Goal: Transaction & Acquisition: Download file/media

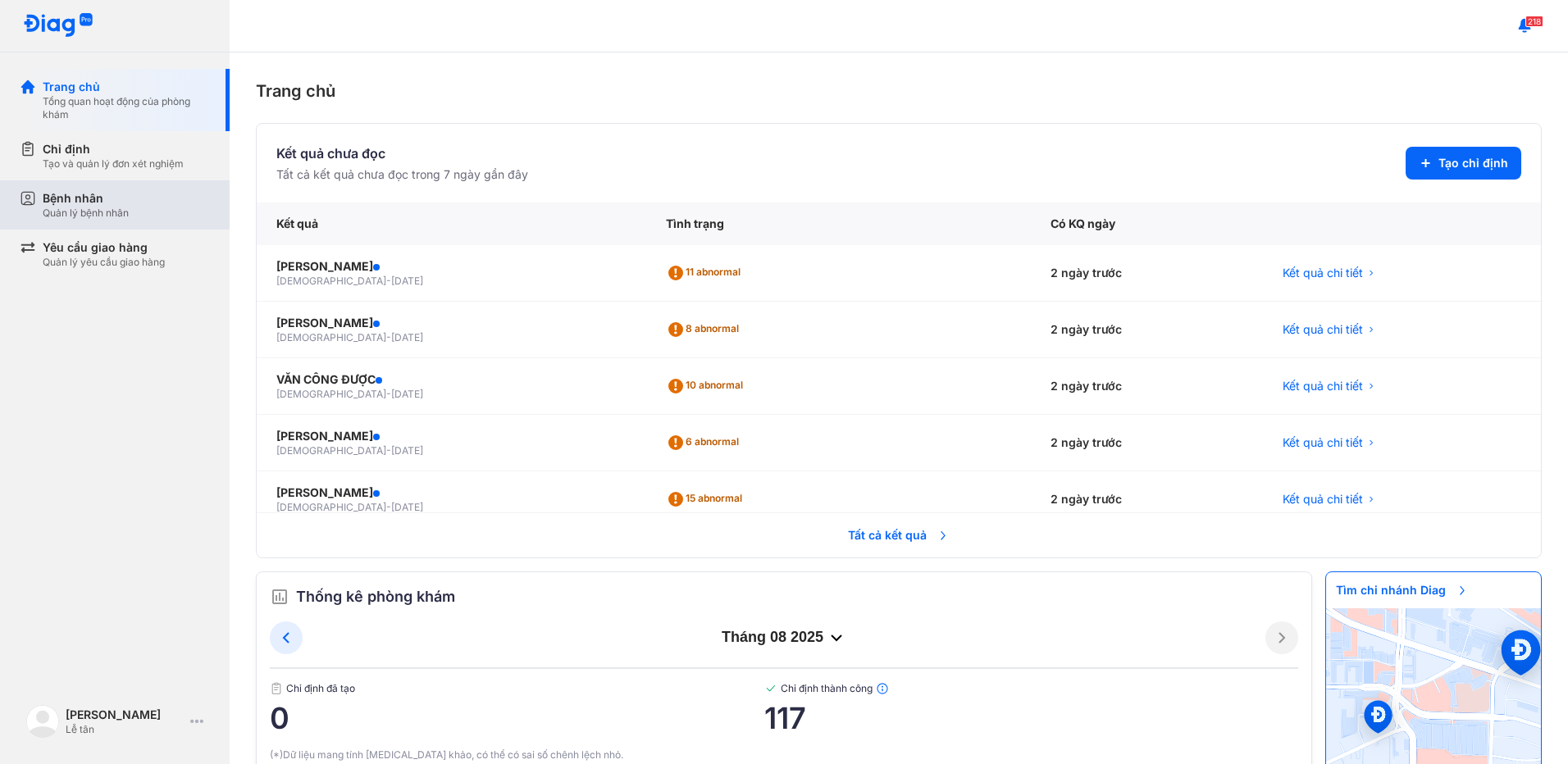
click at [90, 206] on div "Bệnh nhân" at bounding box center [86, 198] width 86 height 17
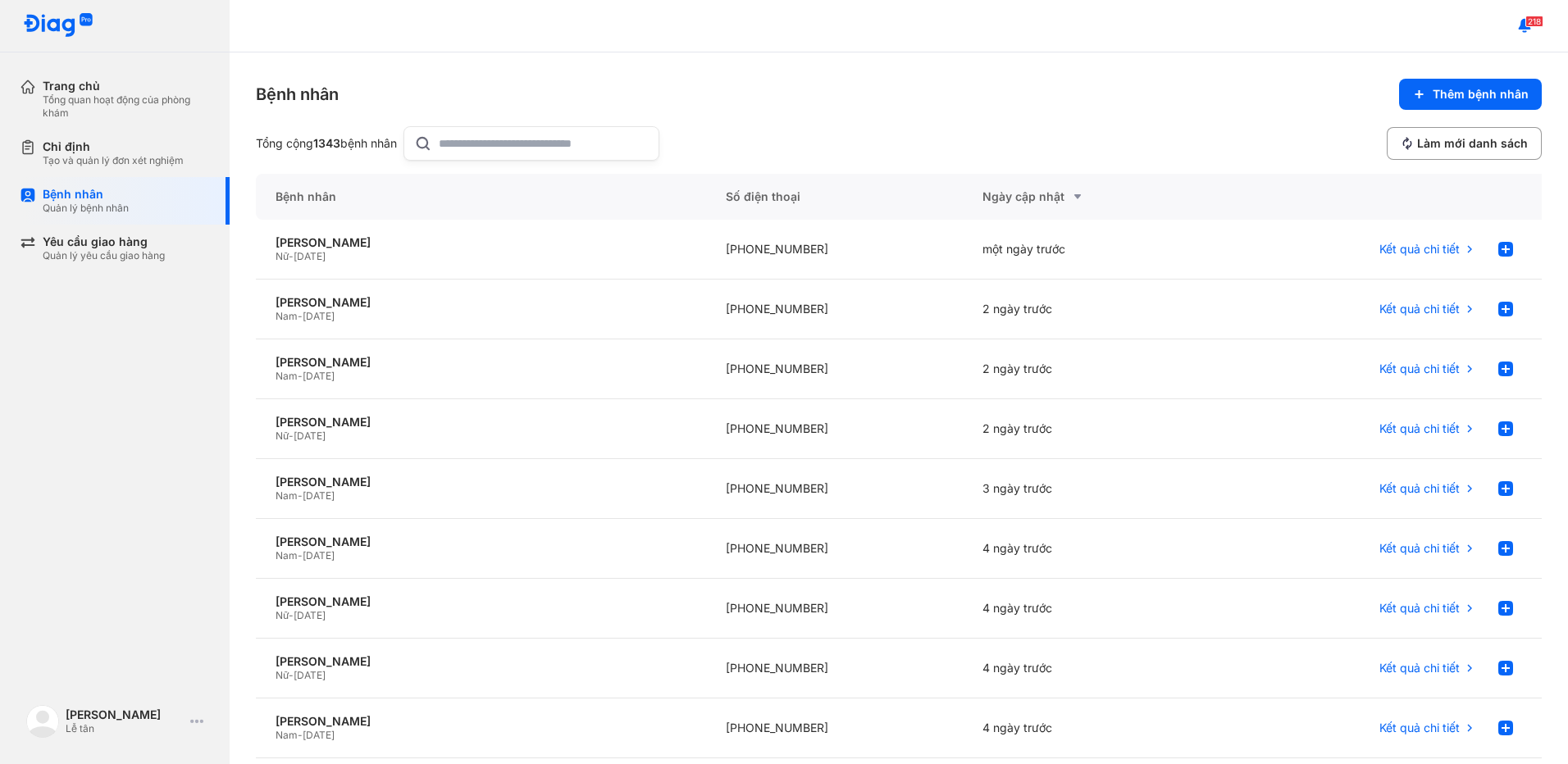
click at [574, 150] on input "text" at bounding box center [544, 143] width 210 height 33
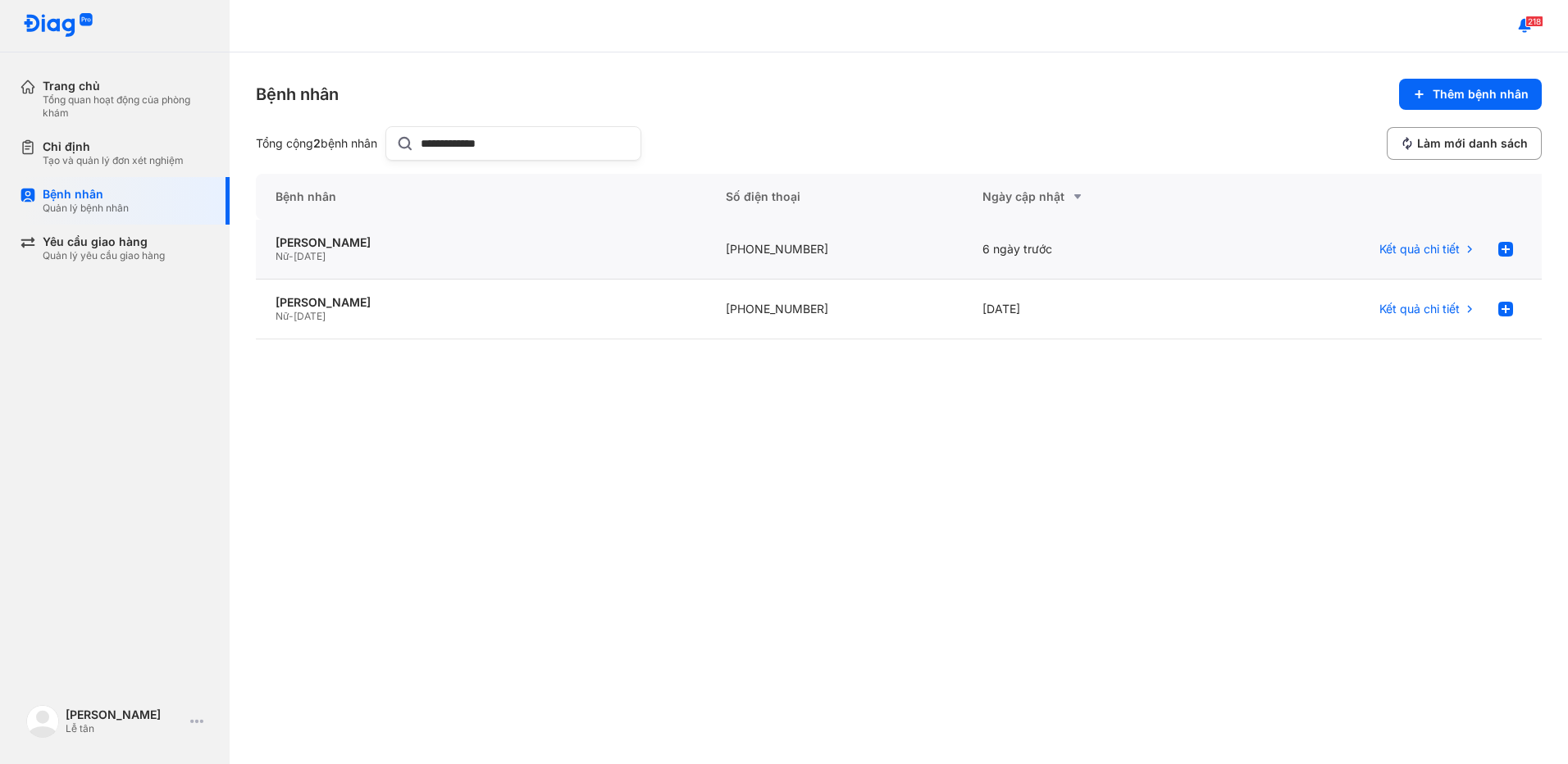
type input "**********"
click at [435, 254] on div "Nữ - 02/02/1942" at bounding box center [481, 257] width 411 height 13
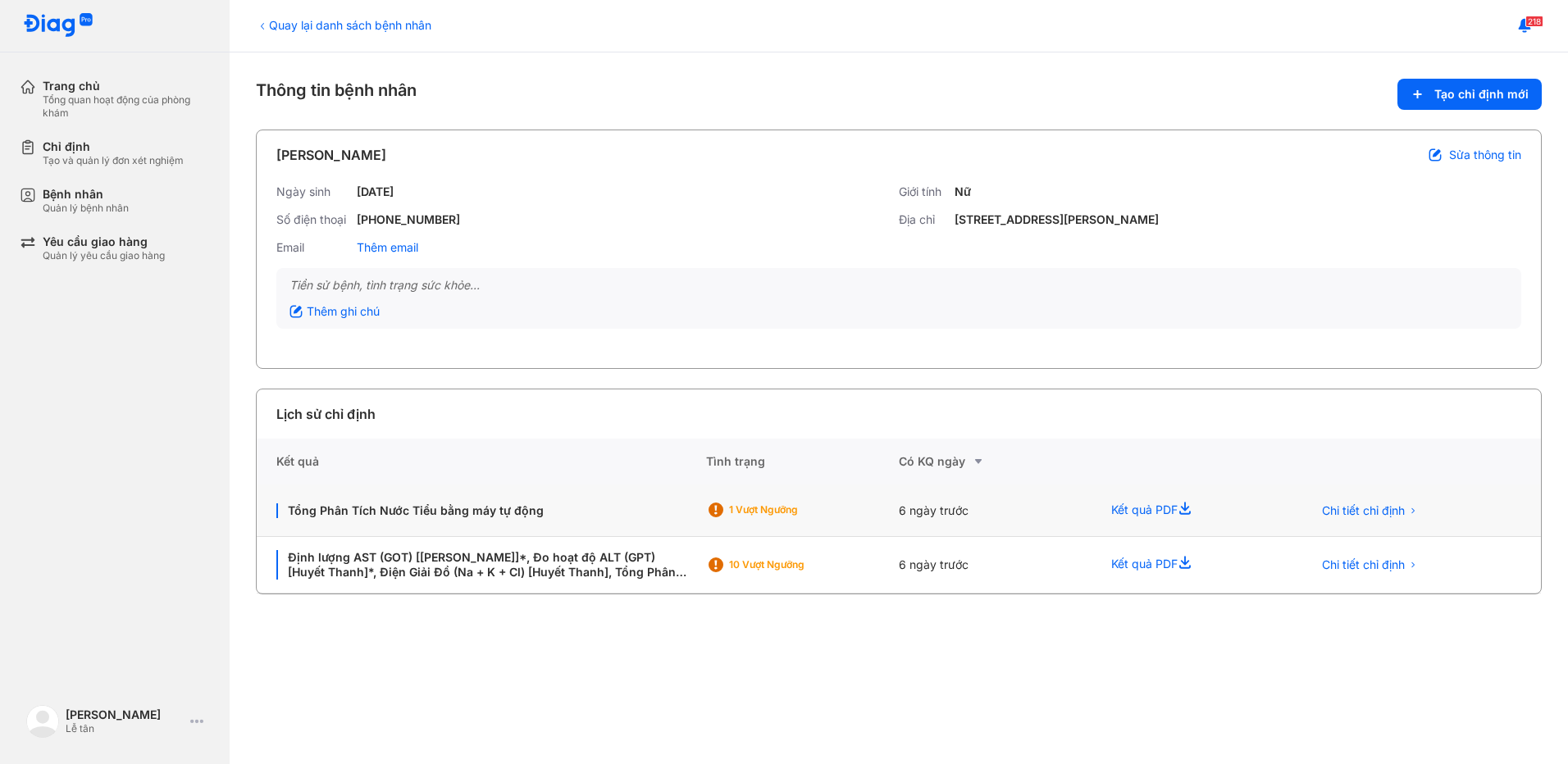
click at [978, 518] on div "6 ngày trước" at bounding box center [995, 510] width 192 height 52
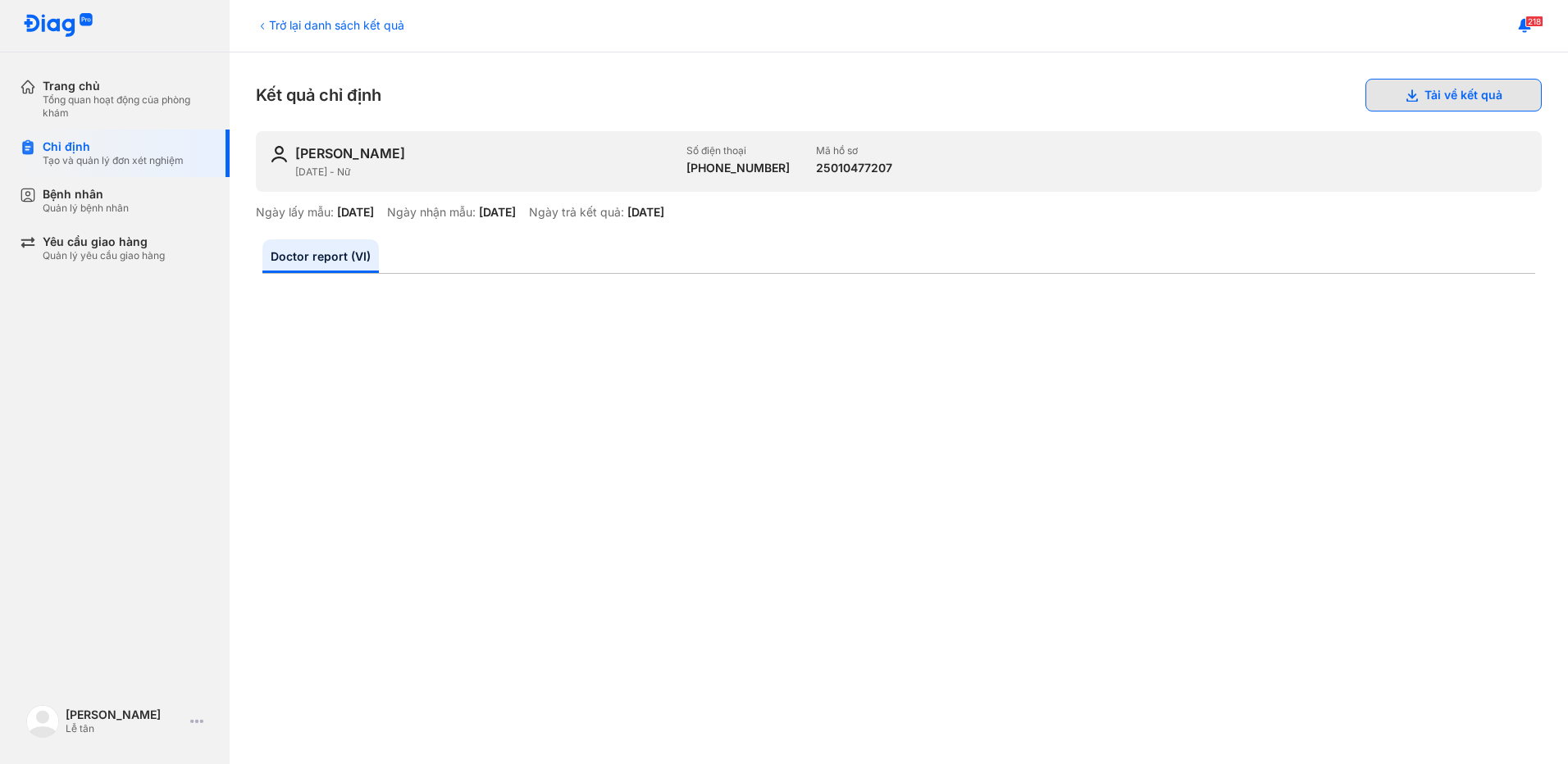
click at [1489, 94] on button "Tải về kết quả" at bounding box center [1454, 94] width 176 height 33
click at [275, 25] on div "Trở lại danh sách kết quả" at bounding box center [330, 26] width 148 height 18
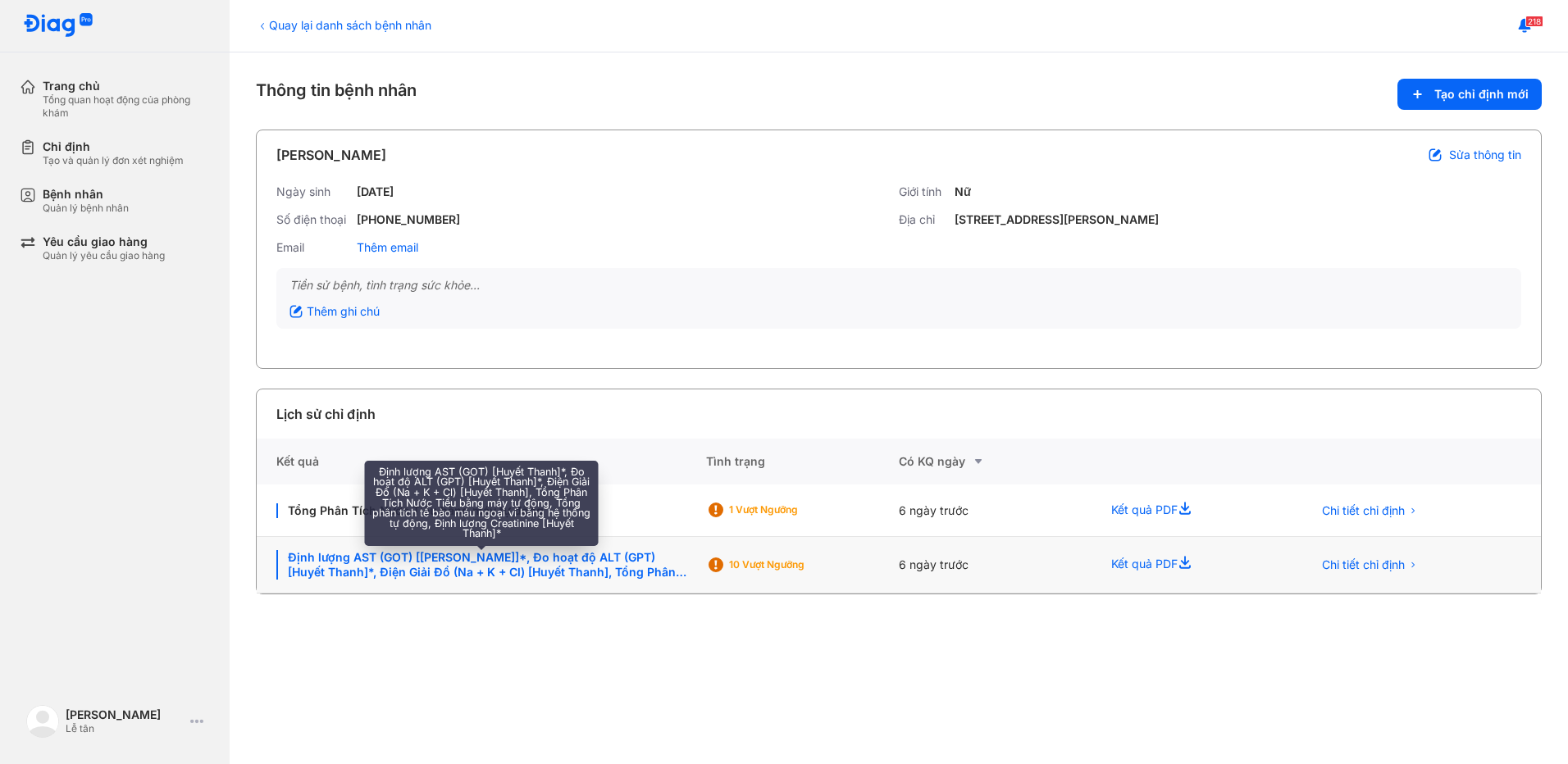
click at [514, 576] on div "Định lượng AST (GOT) [Huyết Thanh]*, Đo hoạt độ ALT (GPT) [Huyết Thanh]*, Điện …" at bounding box center [481, 565] width 410 height 29
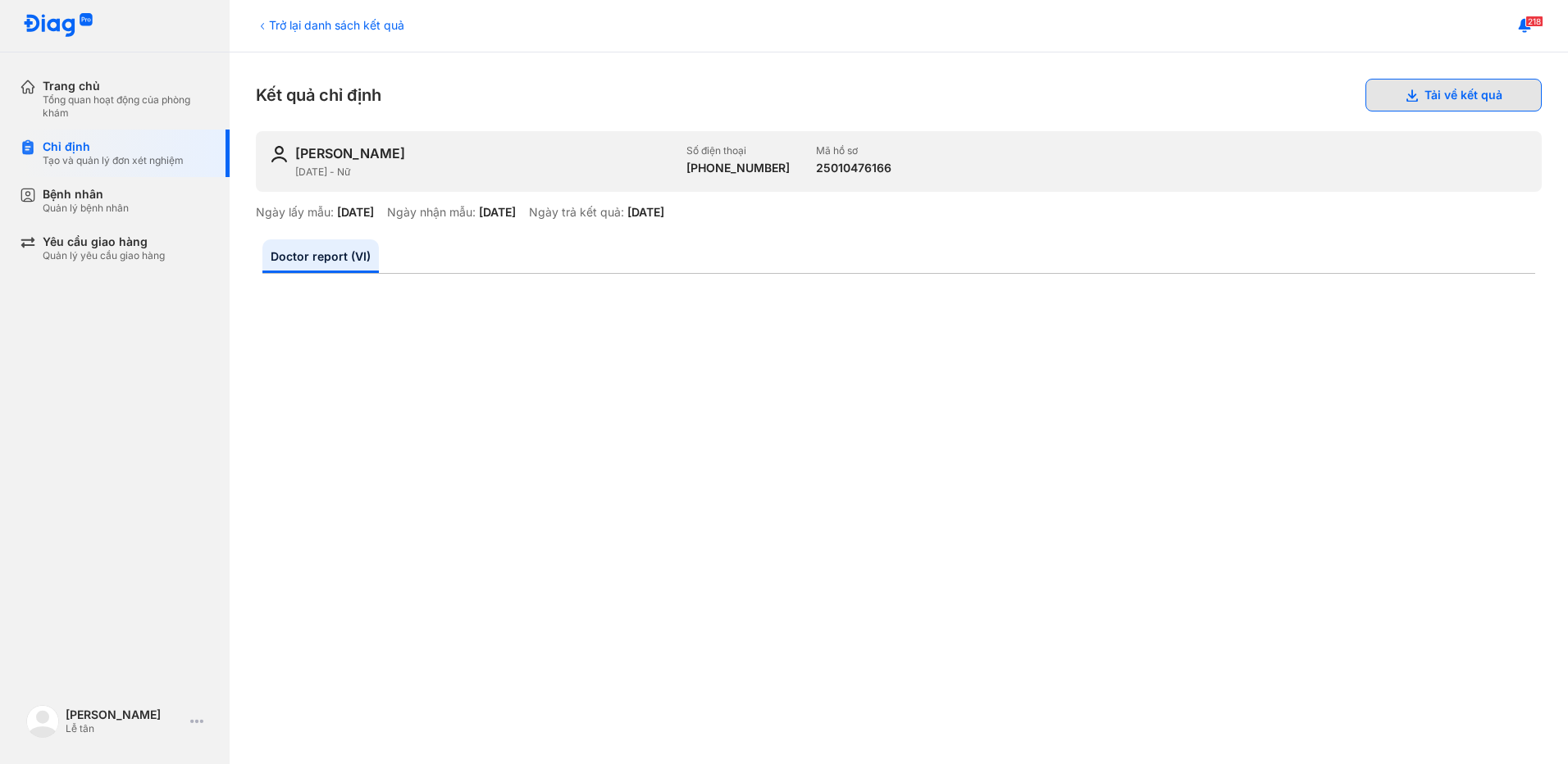
click at [1464, 91] on button "Tải về kết quả" at bounding box center [1454, 94] width 176 height 33
click at [128, 191] on div "Bệnh nhân" at bounding box center [86, 194] width 86 height 15
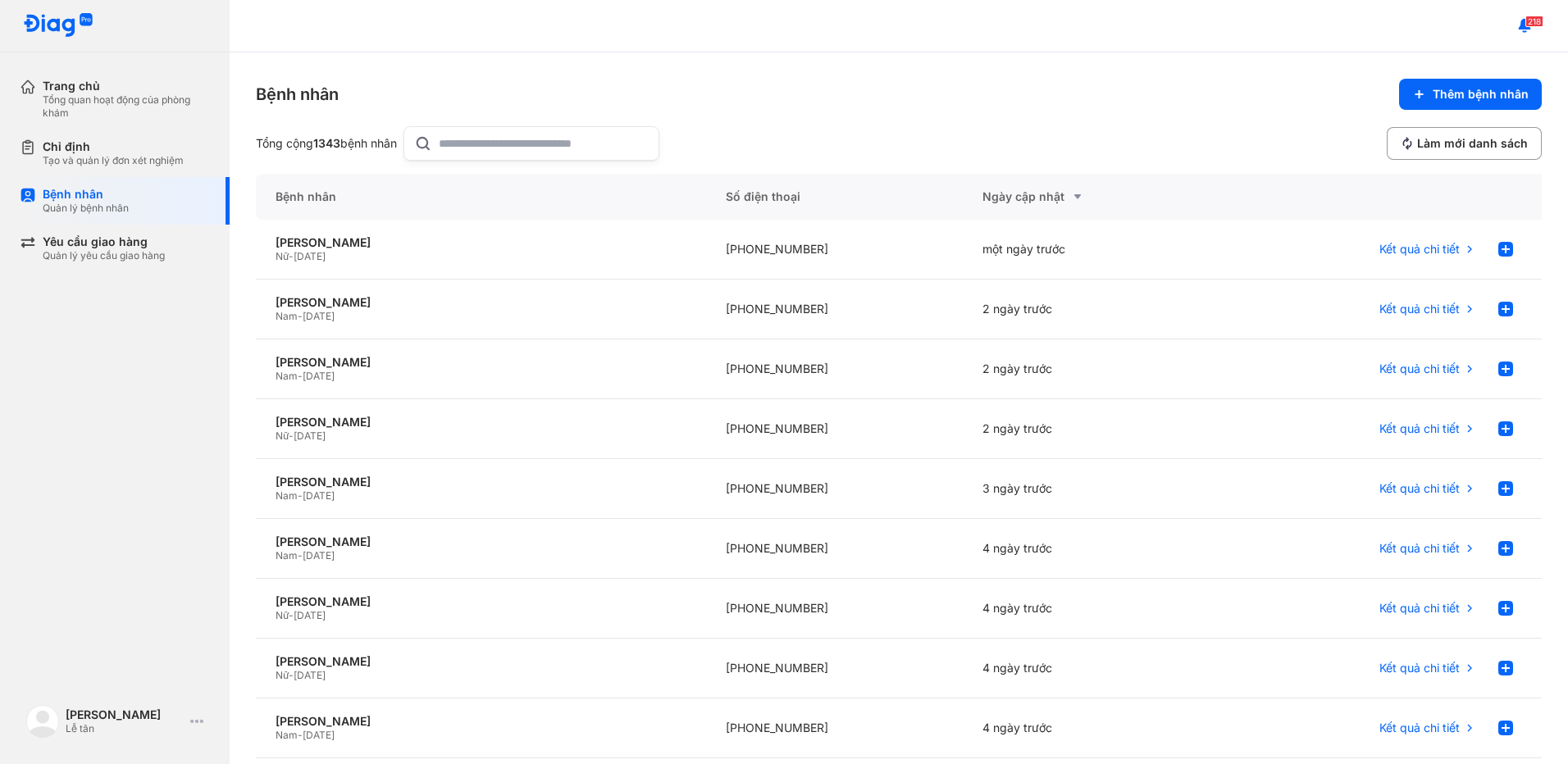
click at [469, 156] on input "text" at bounding box center [544, 143] width 210 height 33
type input "**********"
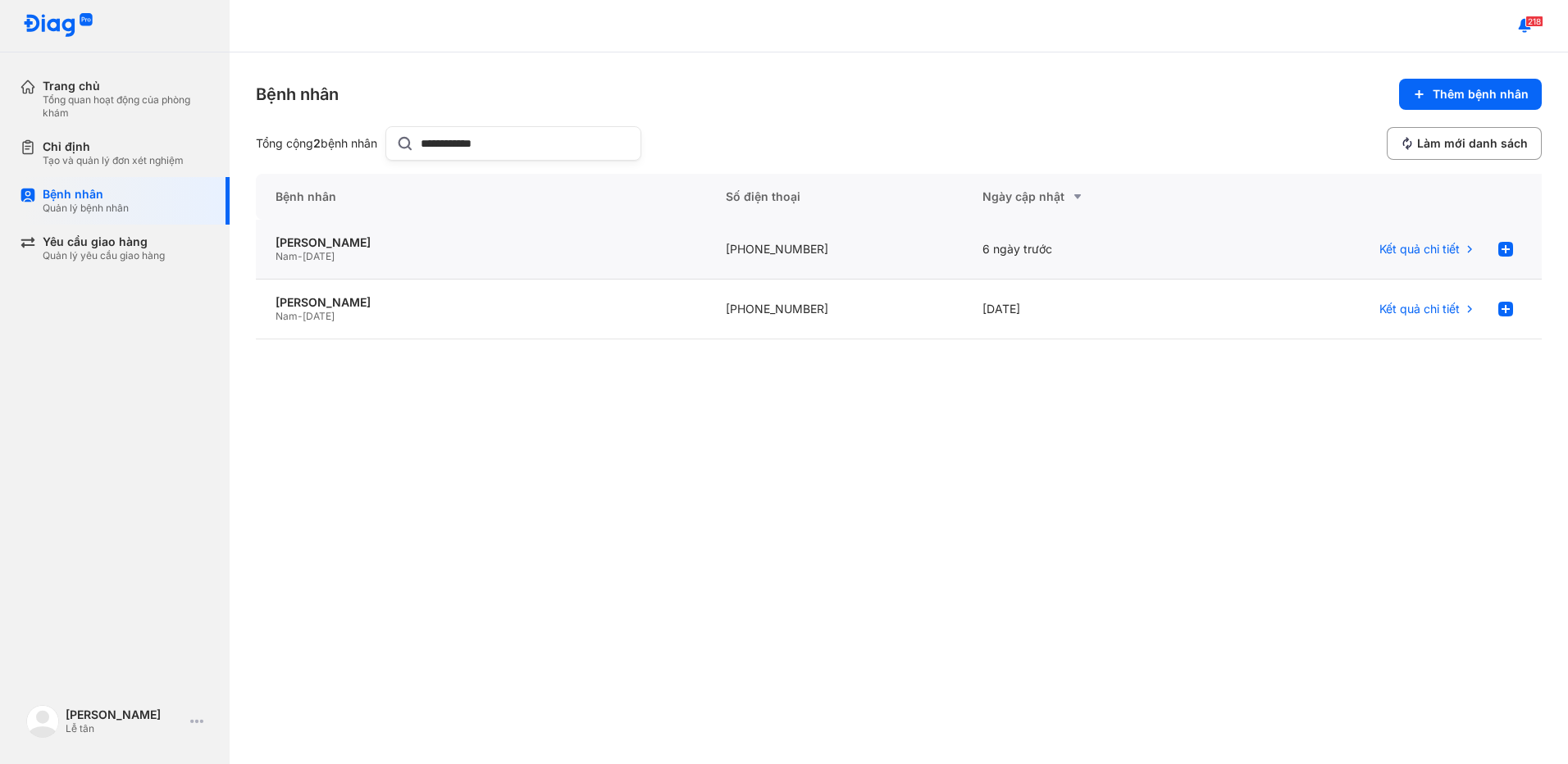
click at [477, 255] on div "Nam - 01/01/1935" at bounding box center [481, 257] width 411 height 13
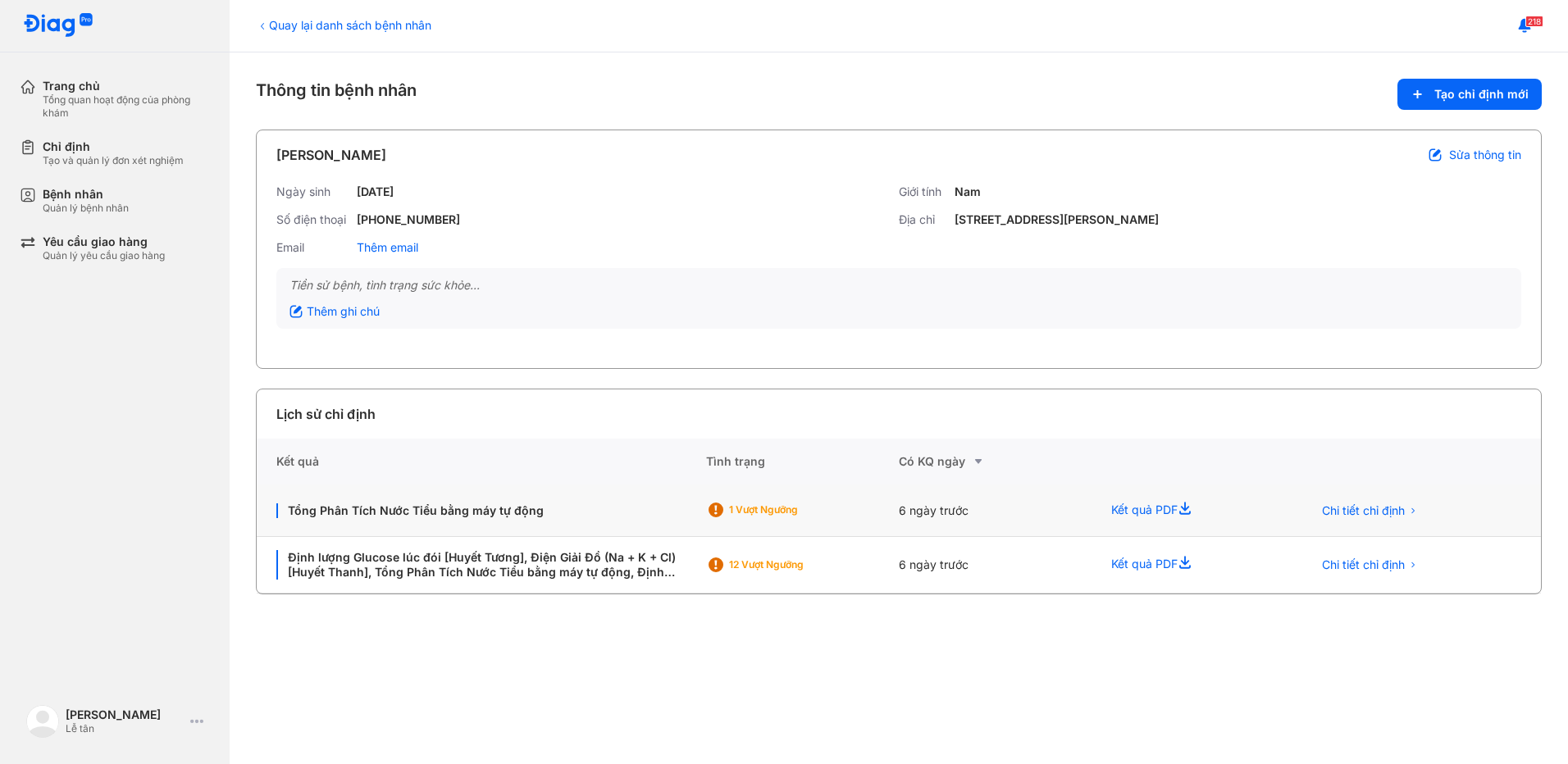
click at [953, 518] on div "6 ngày trước" at bounding box center [995, 510] width 192 height 52
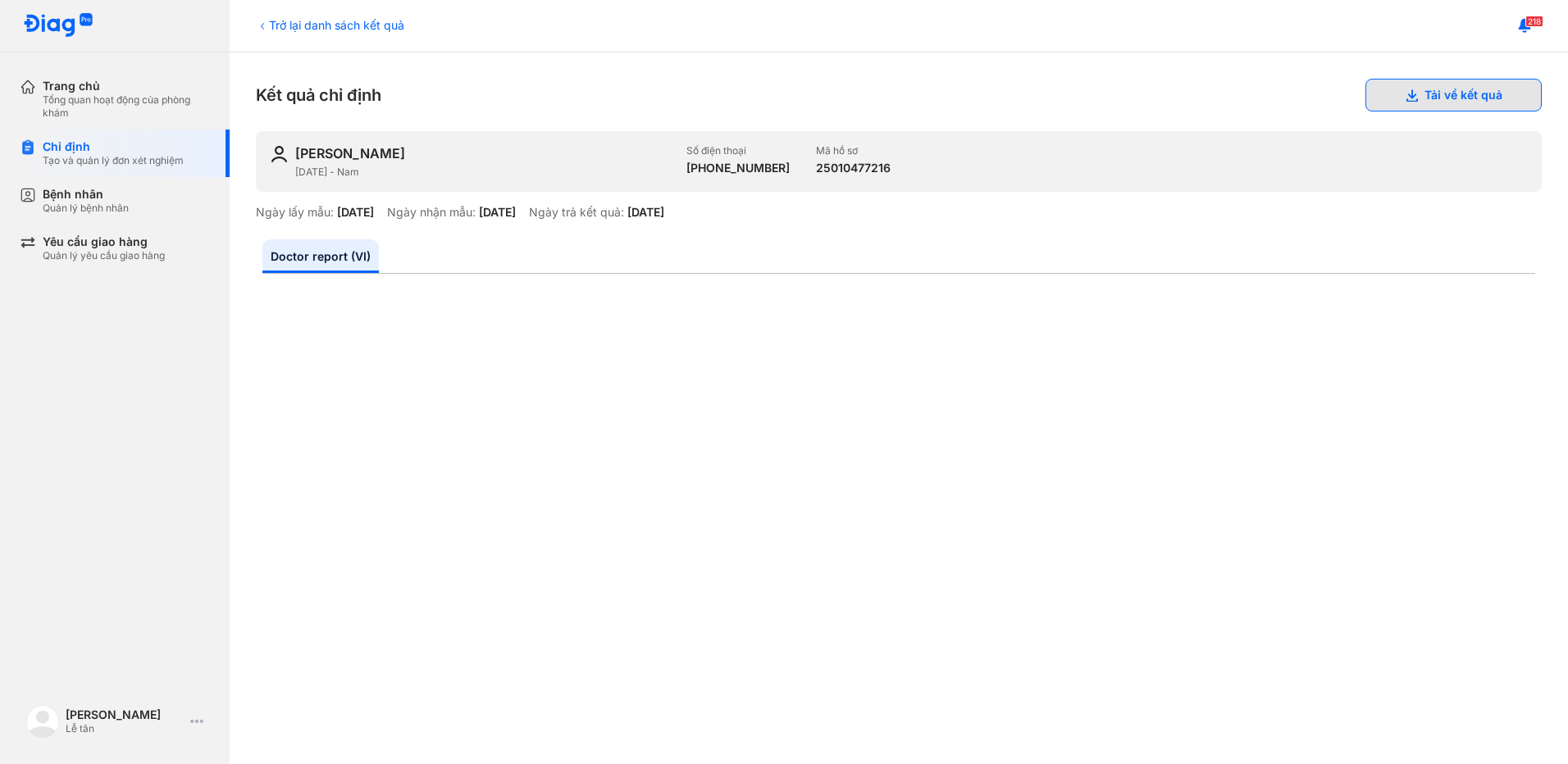
click at [1470, 91] on button "Tải về kết quả" at bounding box center [1454, 94] width 176 height 33
click at [317, 23] on div "Trở lại danh sách kết quả" at bounding box center [330, 26] width 148 height 18
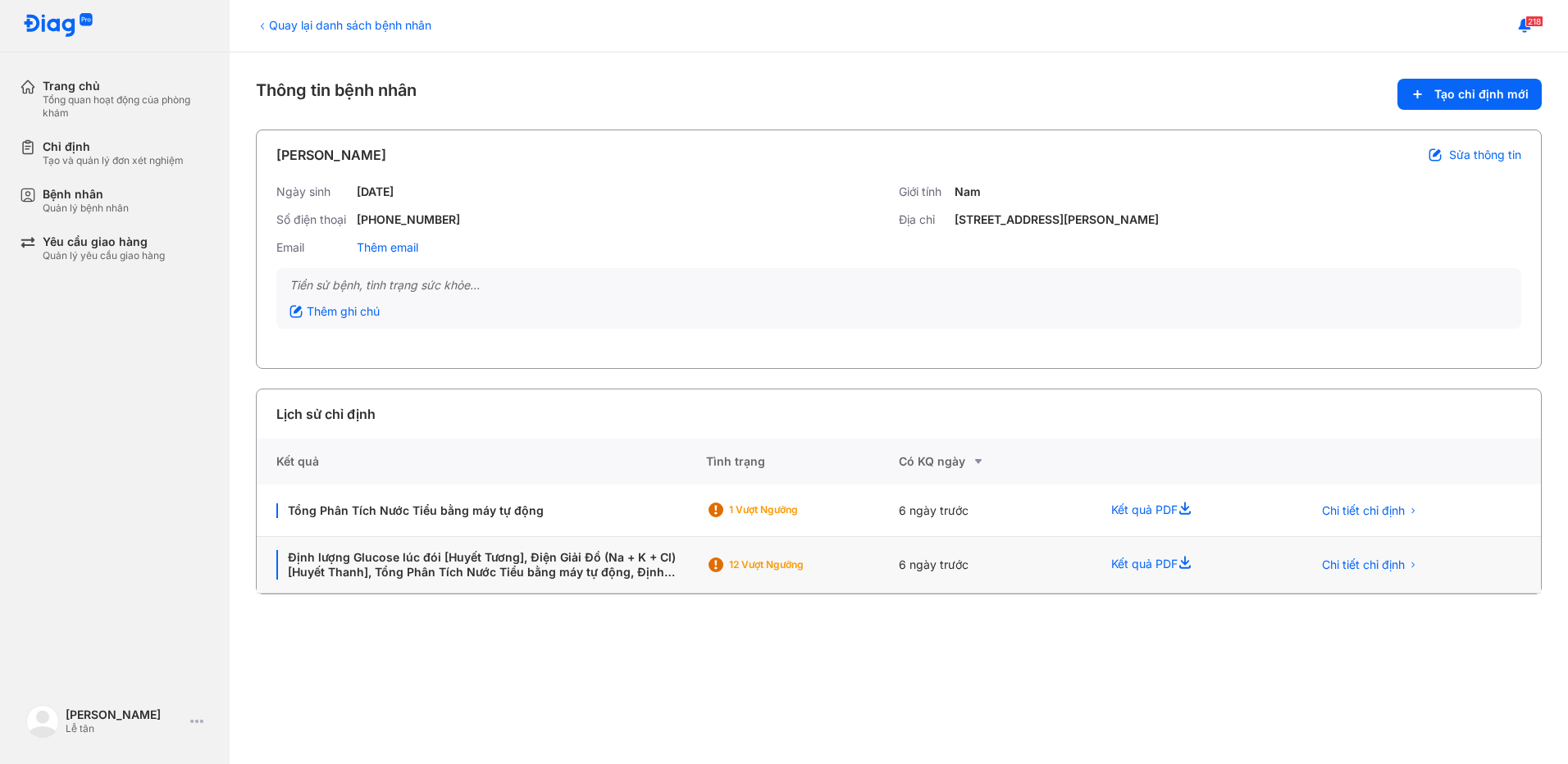
click at [812, 574] on div "12 Vượt ngưỡng" at bounding box center [786, 565] width 161 height 25
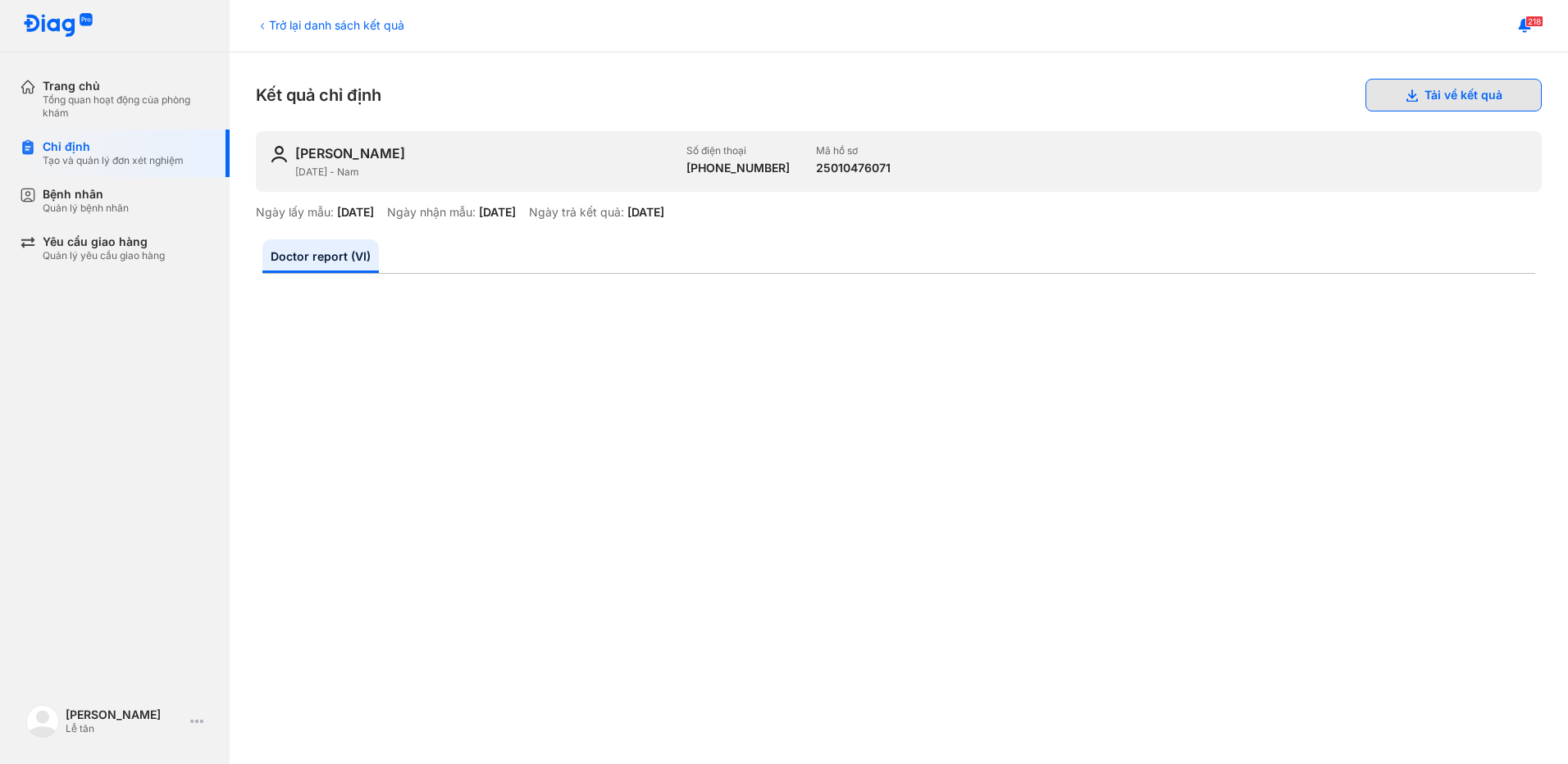
click at [1463, 98] on button "Tải về kết quả" at bounding box center [1454, 94] width 176 height 33
click at [99, 204] on div "Quản lý bệnh nhân" at bounding box center [86, 208] width 86 height 13
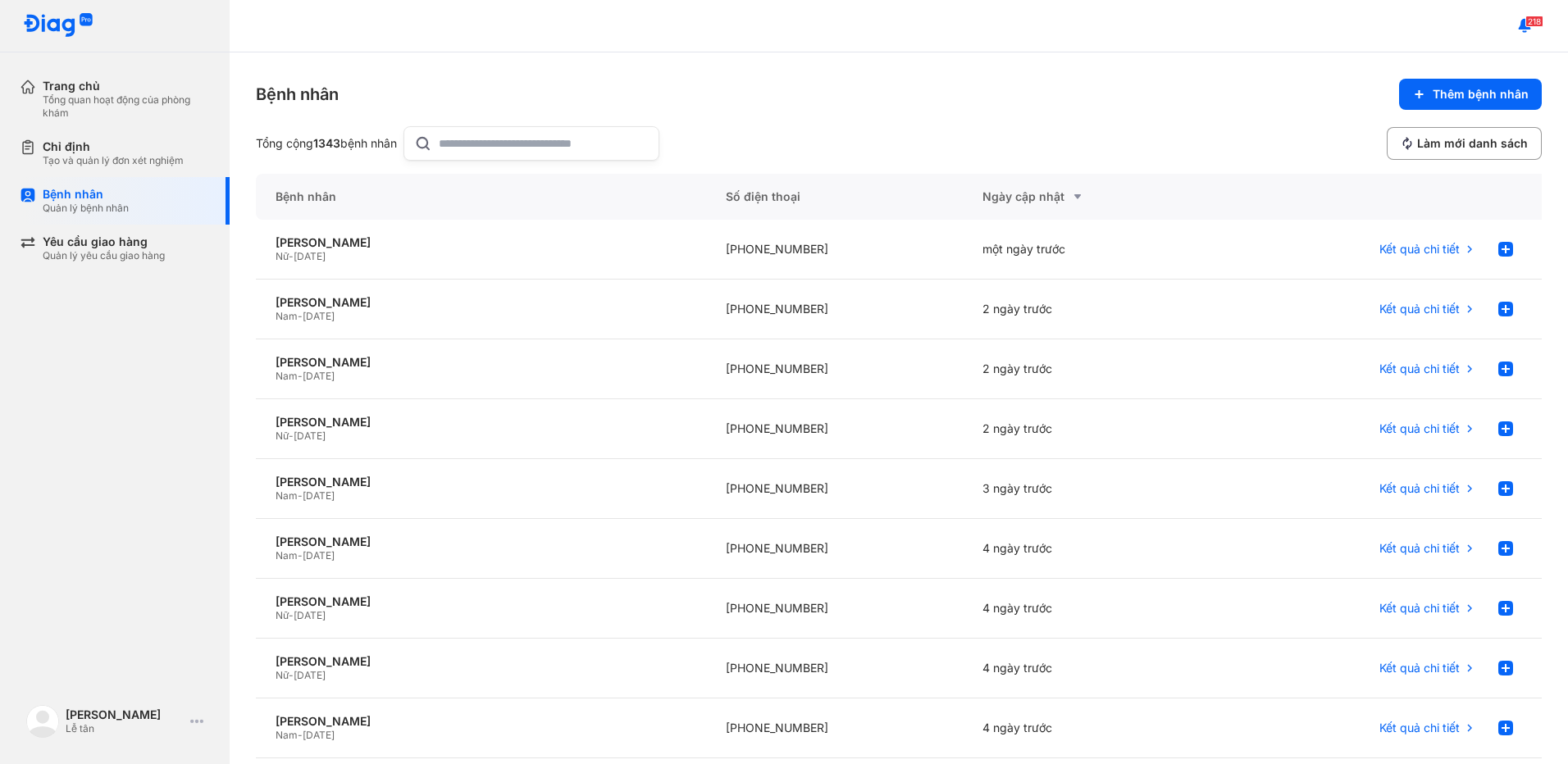
click at [587, 142] on input "text" at bounding box center [544, 143] width 210 height 33
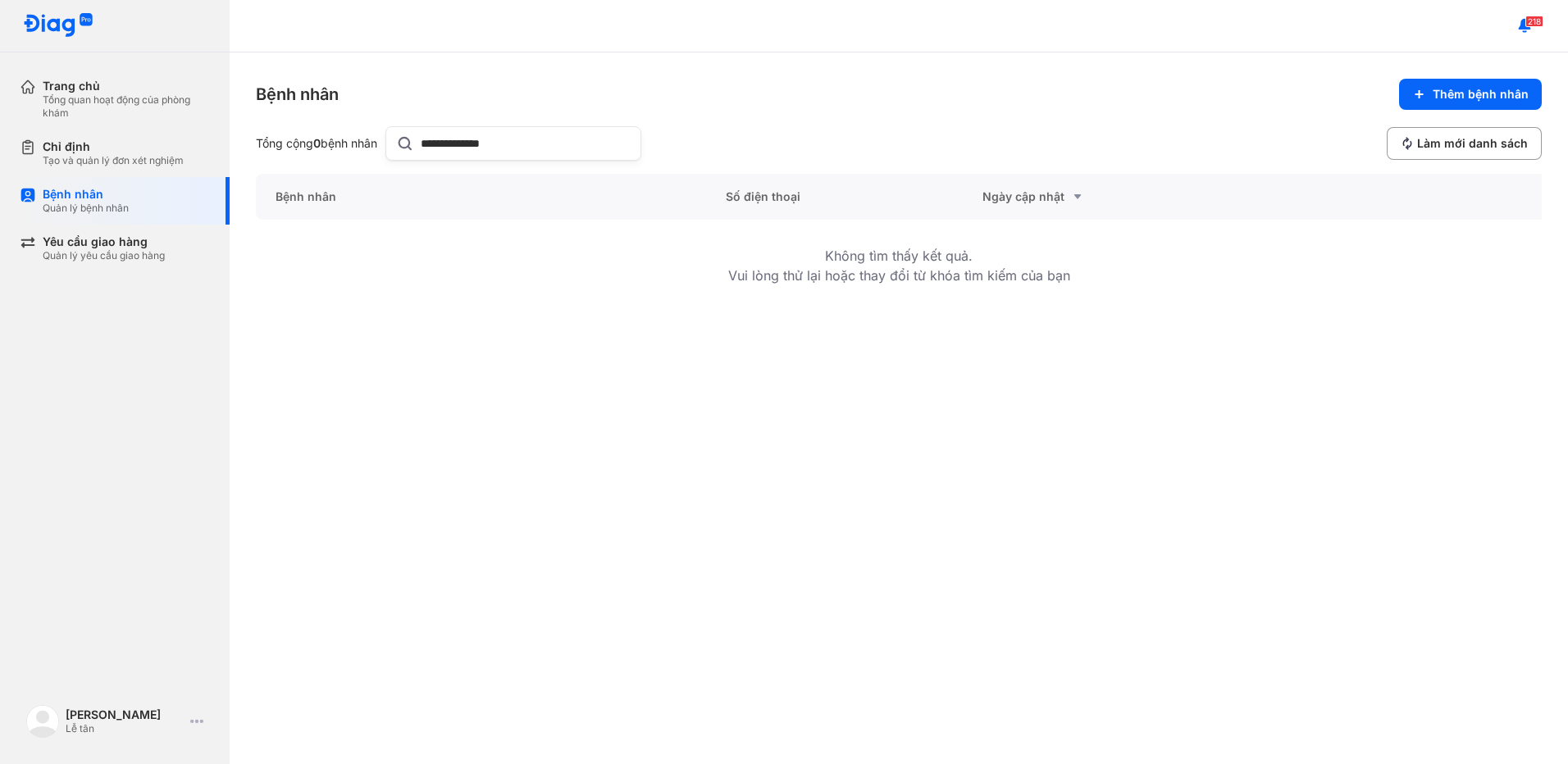
type input "**********"
click at [549, 147] on input "**********" at bounding box center [526, 143] width 210 height 33
